Goal: Transaction & Acquisition: Purchase product/service

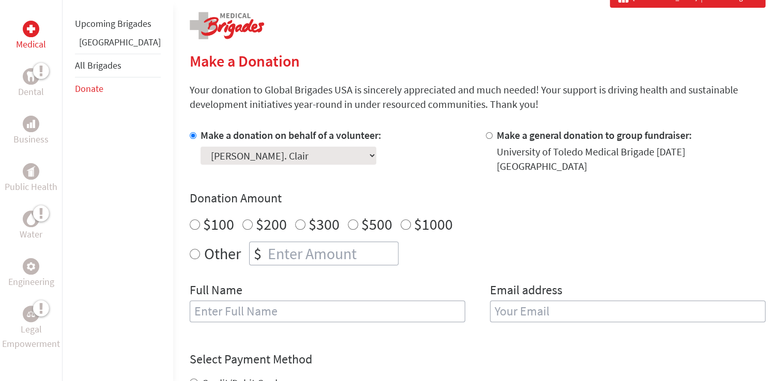
scroll to position [210, 0]
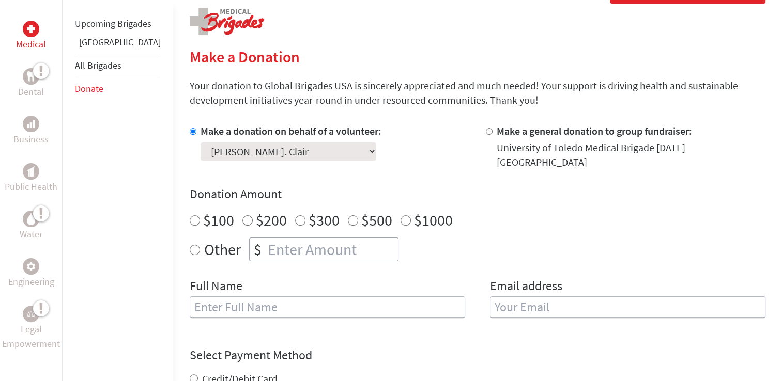
click at [348, 215] on input "$500" at bounding box center [353, 220] width 10 height 10
radio input "true"
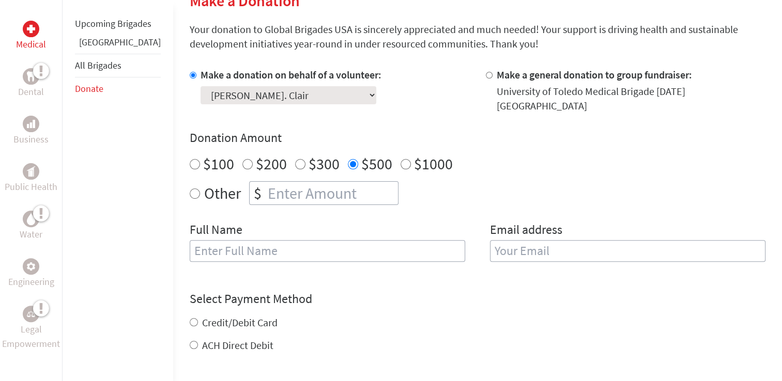
scroll to position [317, 0]
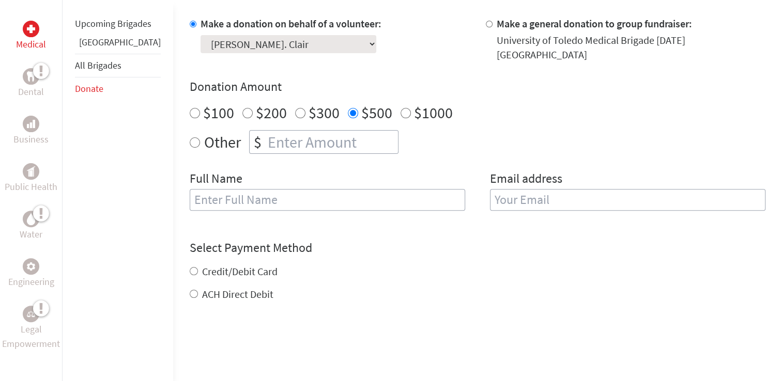
click at [226, 194] on input "text" at bounding box center [327, 200] width 275 height 22
type input "[PERSON_NAME]. Clair"
type input "[PERSON_NAME][EMAIL_ADDRESS][DOMAIN_NAME][PERSON_NAME]"
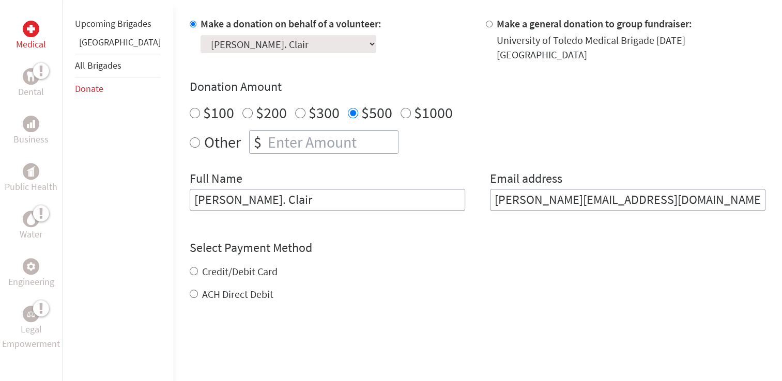
radio input "true"
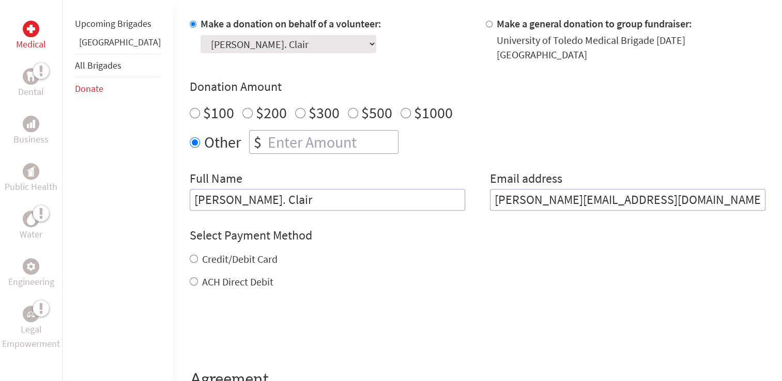
click at [202, 253] on label "Credit/Debit Card" at bounding box center [239, 259] width 75 height 13
click at [190, 255] on input "Credit/Debit Card" at bounding box center [194, 259] width 8 height 8
radio input "true"
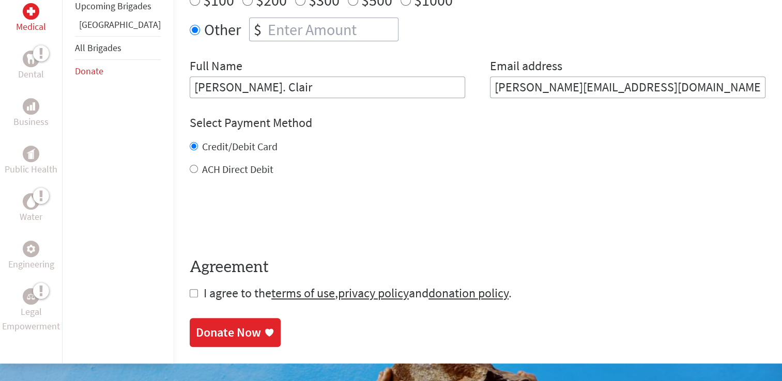
scroll to position [431, 0]
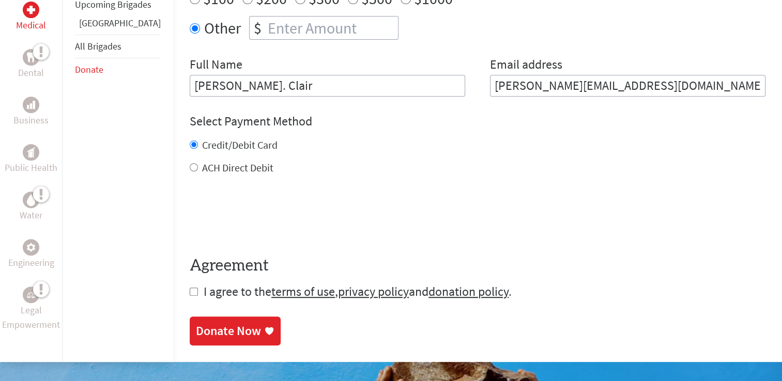
click at [190, 288] on input "checkbox" at bounding box center [194, 292] width 8 height 8
checkbox input "true"
click at [196, 327] on div "Donate Now" at bounding box center [228, 332] width 65 height 17
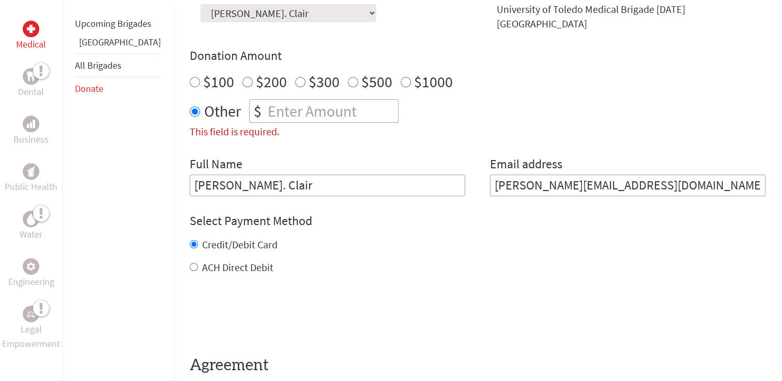
scroll to position [334, 0]
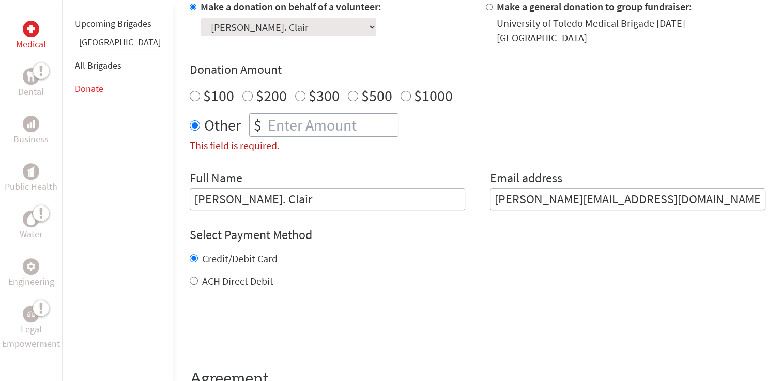
click at [348, 91] on input "$500" at bounding box center [353, 96] width 10 height 10
radio input "true"
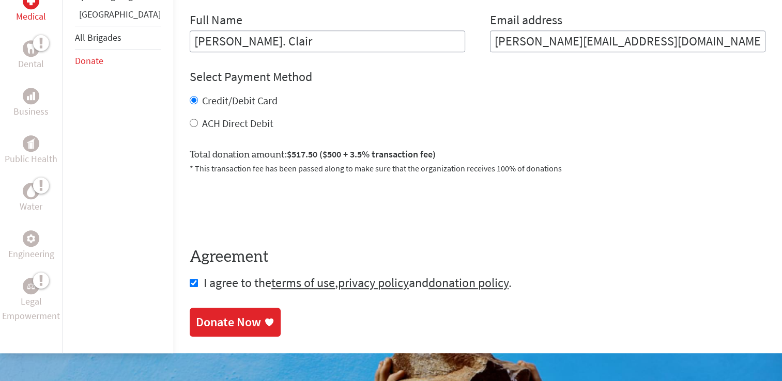
scroll to position [494, 0]
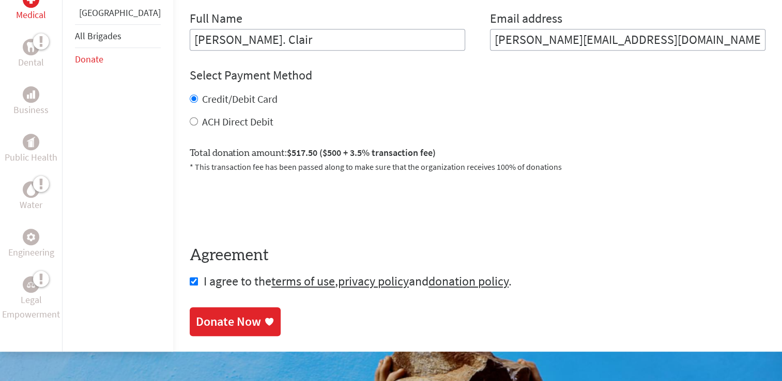
click at [201, 314] on div "Donate Now" at bounding box center [228, 322] width 65 height 17
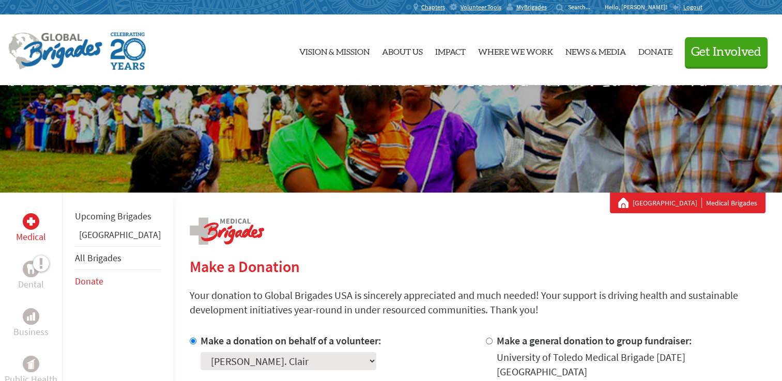
scroll to position [117, 0]
